Goal: Task Accomplishment & Management: Manage account settings

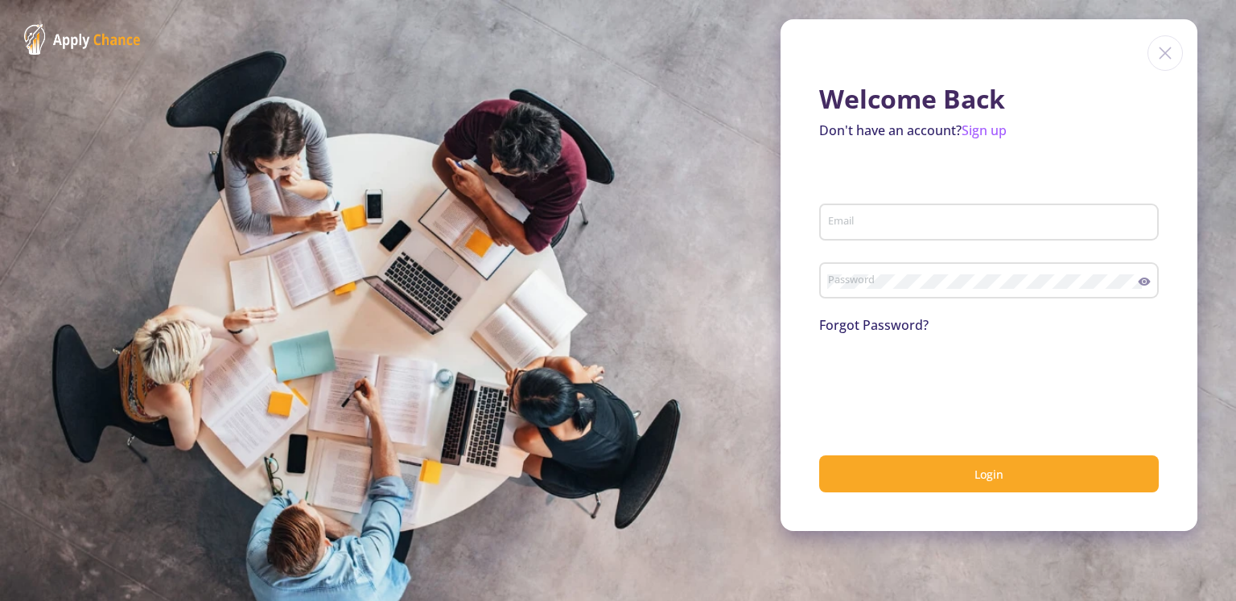
click at [882, 226] on input "Email" at bounding box center [991, 223] width 328 height 14
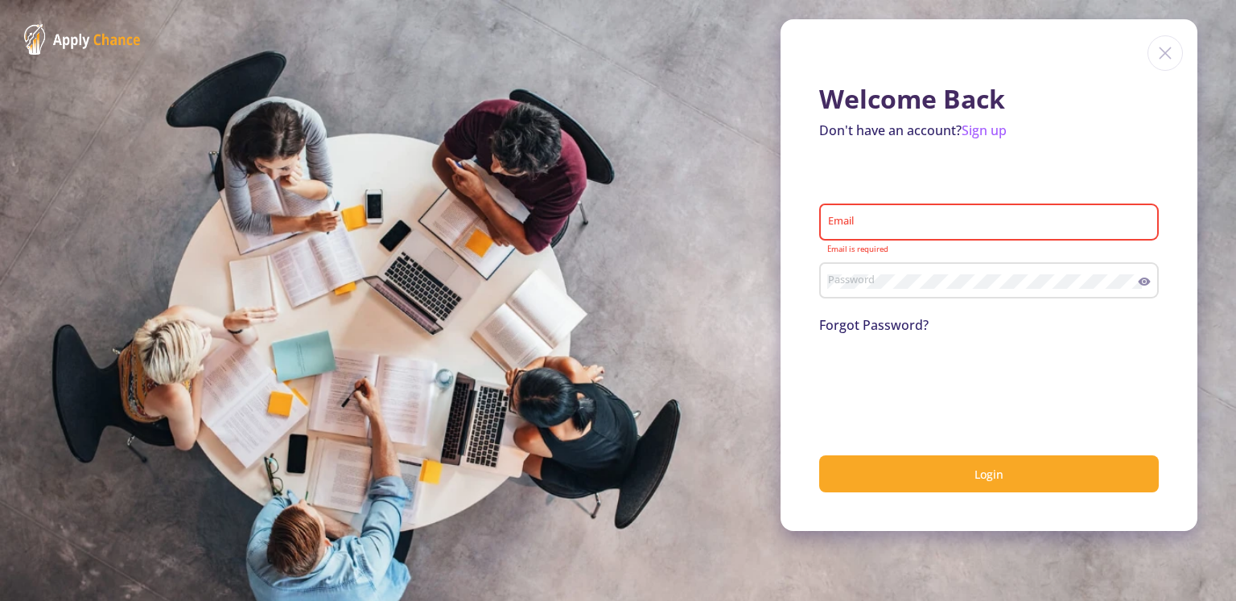
type input "[EMAIL_ADDRESS][DOMAIN_NAME]"
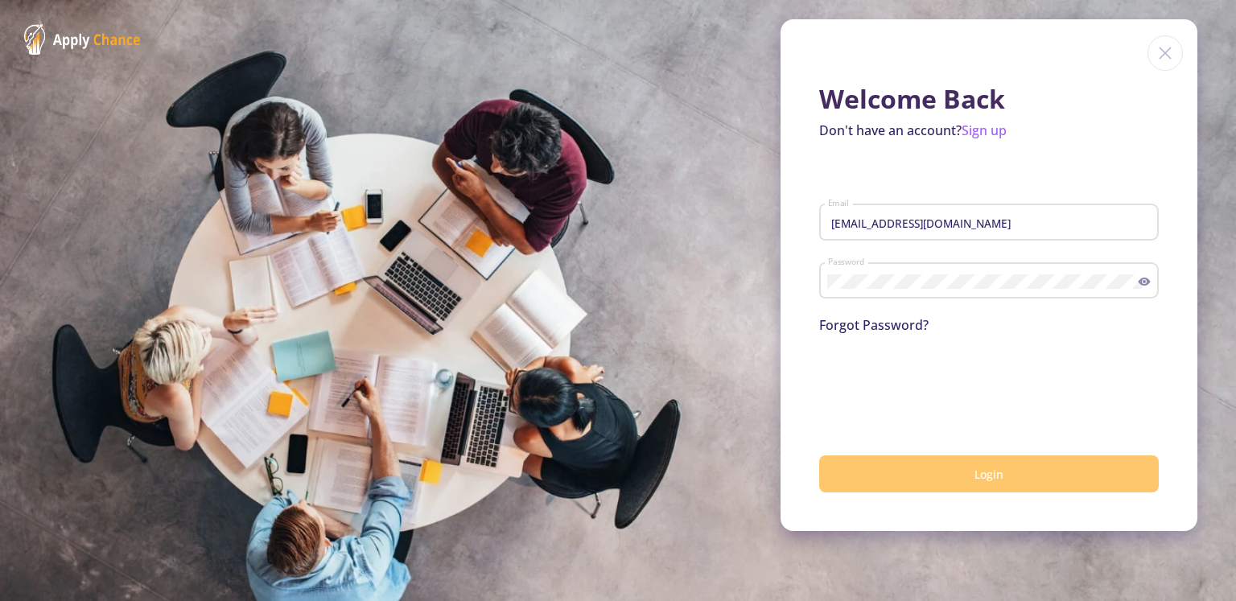
click at [921, 468] on button "Login" at bounding box center [989, 474] width 340 height 38
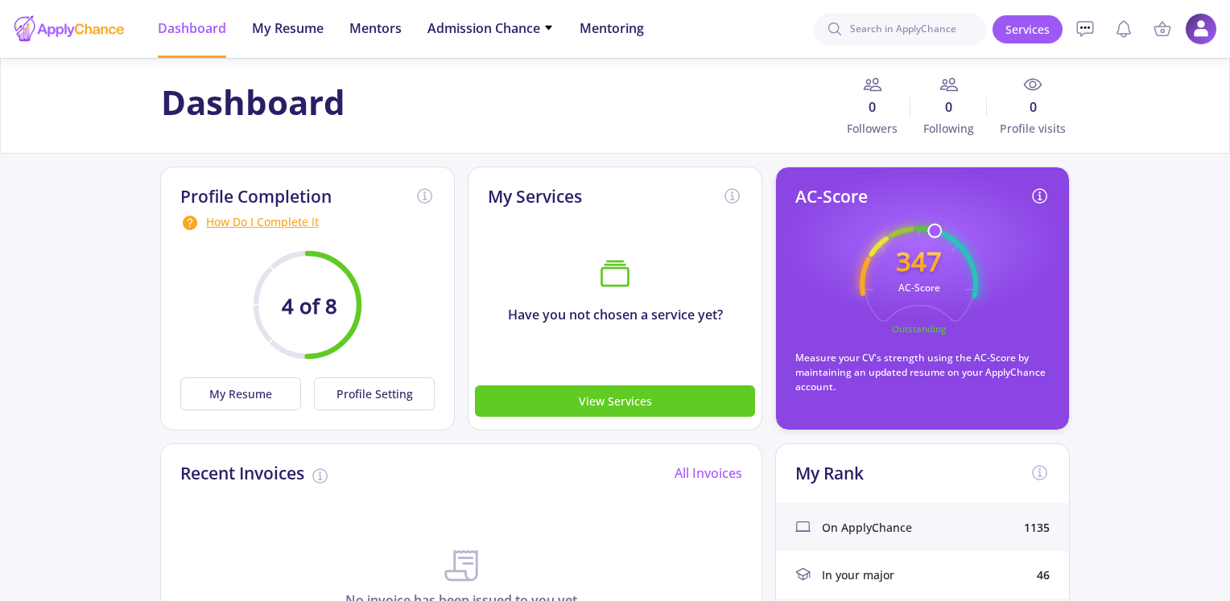
click at [1204, 39] on img at bounding box center [1200, 29] width 31 height 31
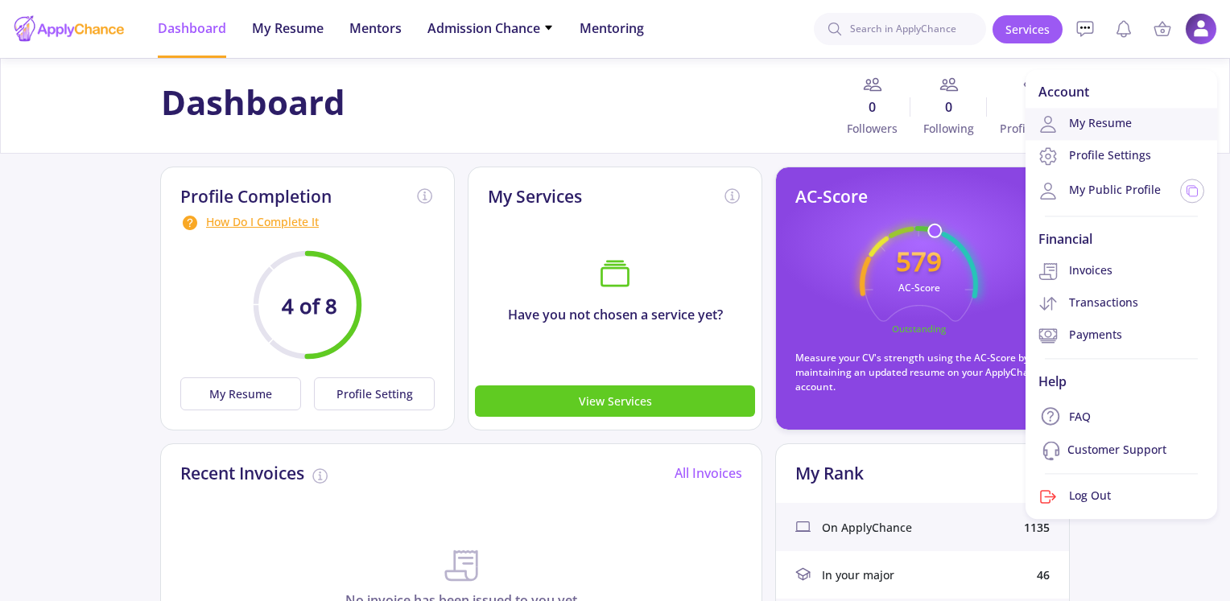
click at [1107, 127] on link "My Resume" at bounding box center [1121, 124] width 192 height 32
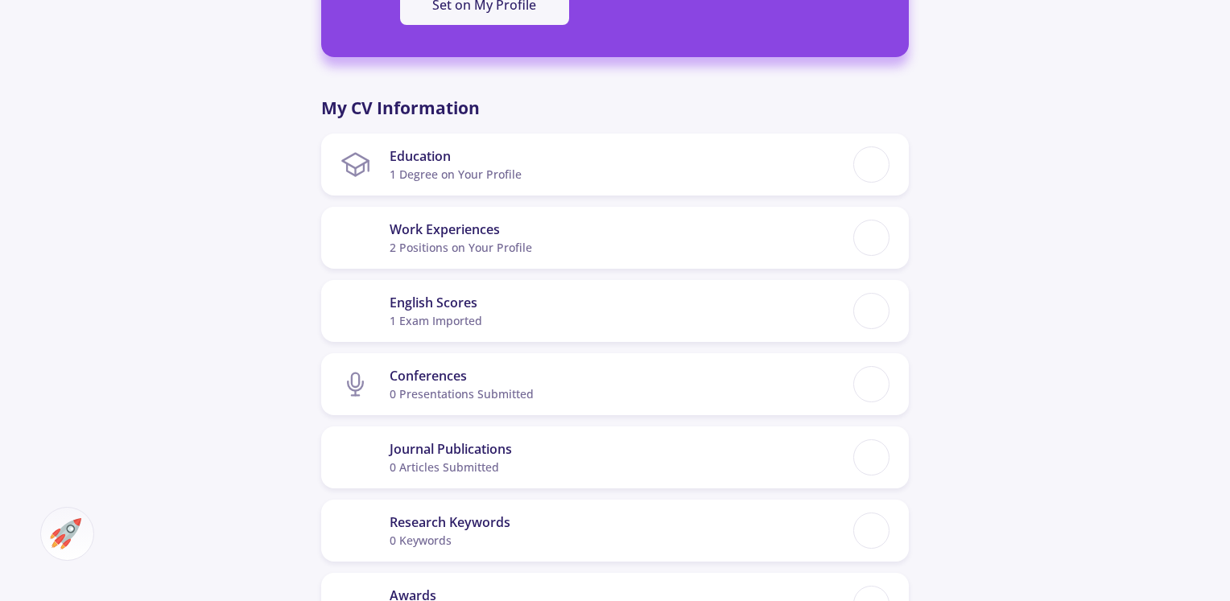
scroll to position [563, 0]
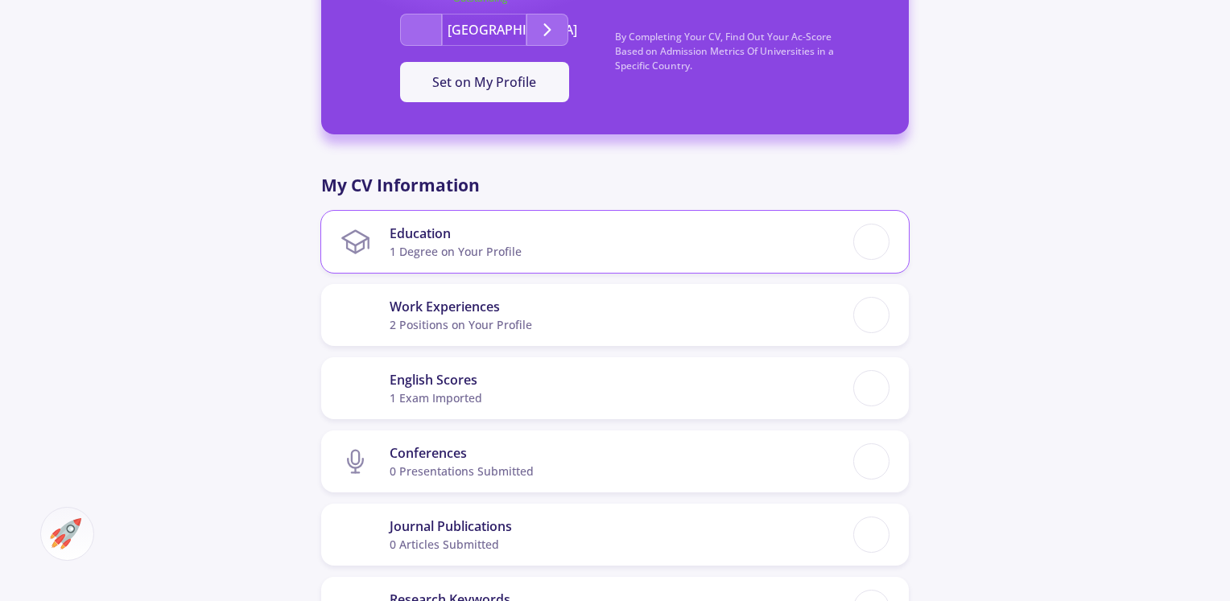
click at [476, 257] on div "1 Degree on Your Profile" at bounding box center [455, 251] width 132 height 17
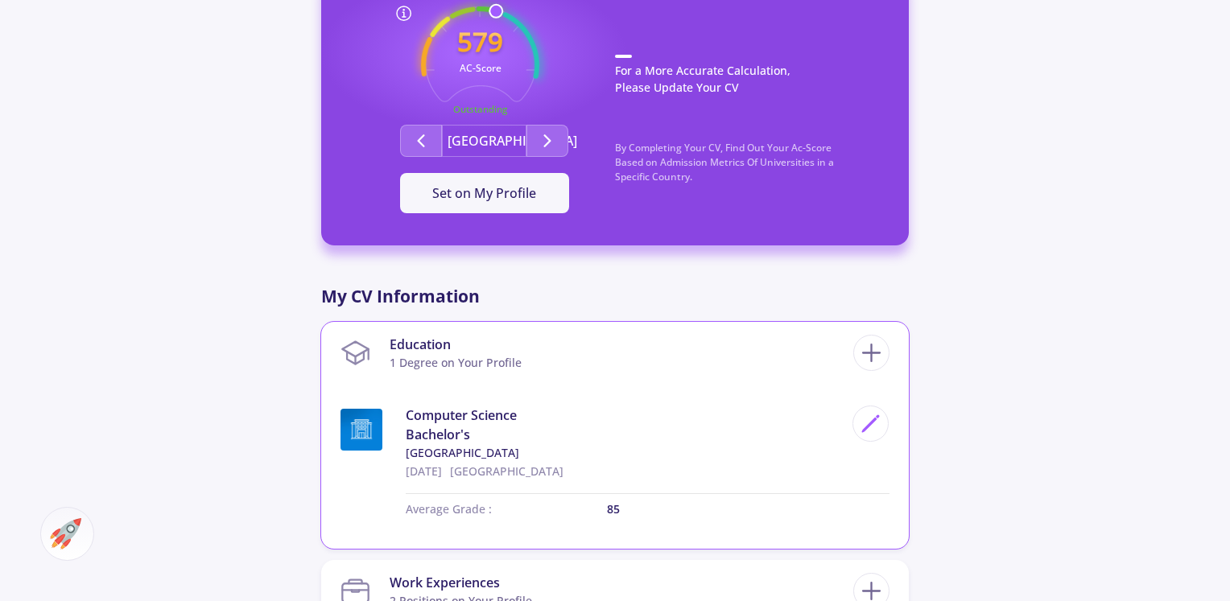
scroll to position [341, 0]
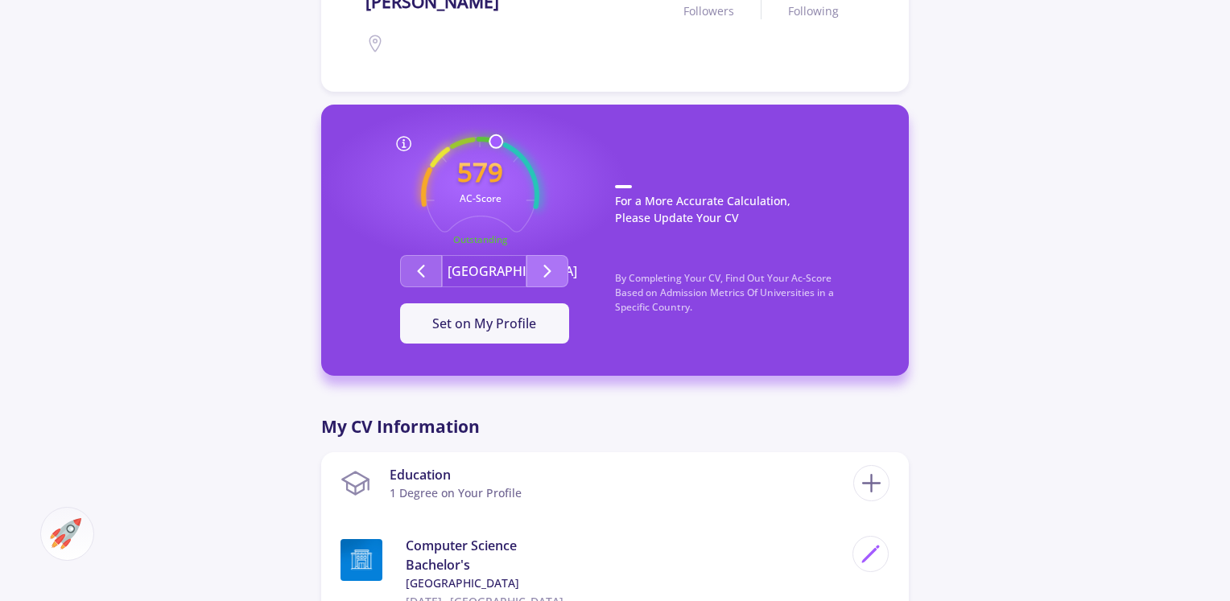
click at [544, 268] on icon "Second group" at bounding box center [547, 271] width 19 height 19
click at [421, 266] on icon "Second group" at bounding box center [420, 271] width 19 height 19
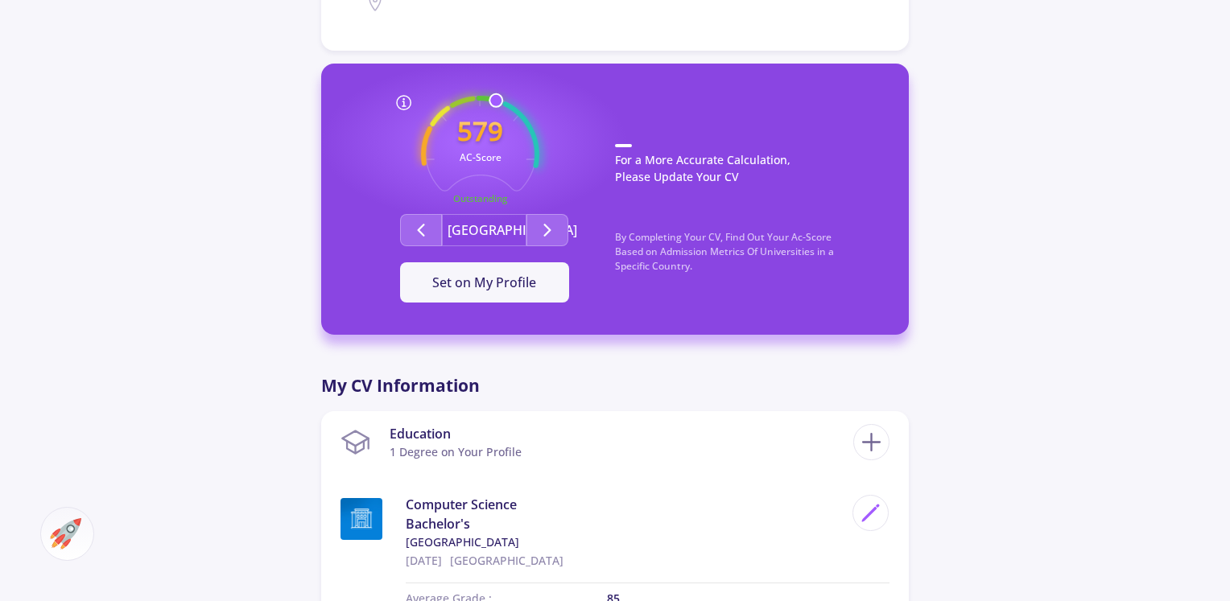
scroll to position [0, 0]
